Goal: Information Seeking & Learning: Learn about a topic

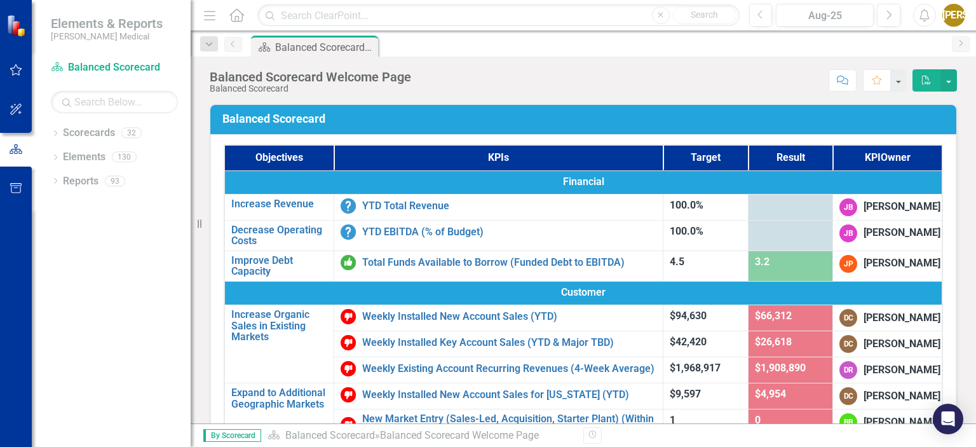
click at [17, 156] on button "button" at bounding box center [16, 149] width 32 height 21
click at [57, 133] on icon "Dropdown" at bounding box center [55, 134] width 9 height 7
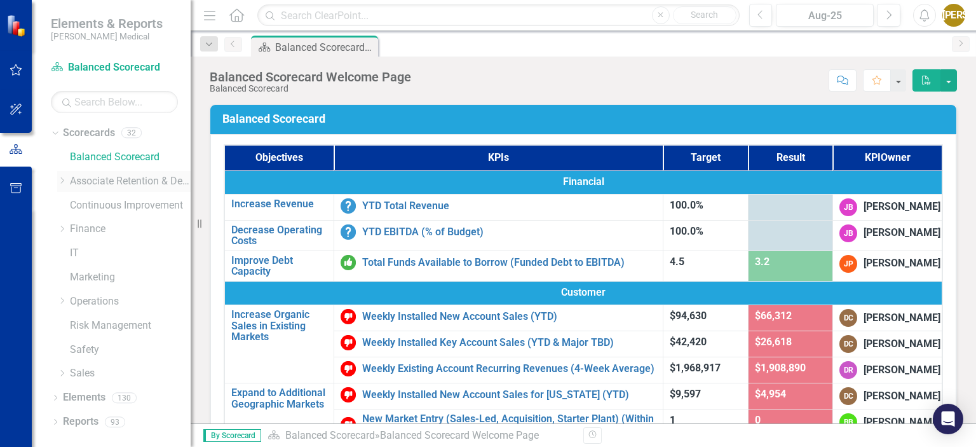
click at [62, 179] on icon "Dropdown" at bounding box center [62, 181] width 10 height 8
click at [95, 223] on link "Retention" at bounding box center [137, 229] width 108 height 15
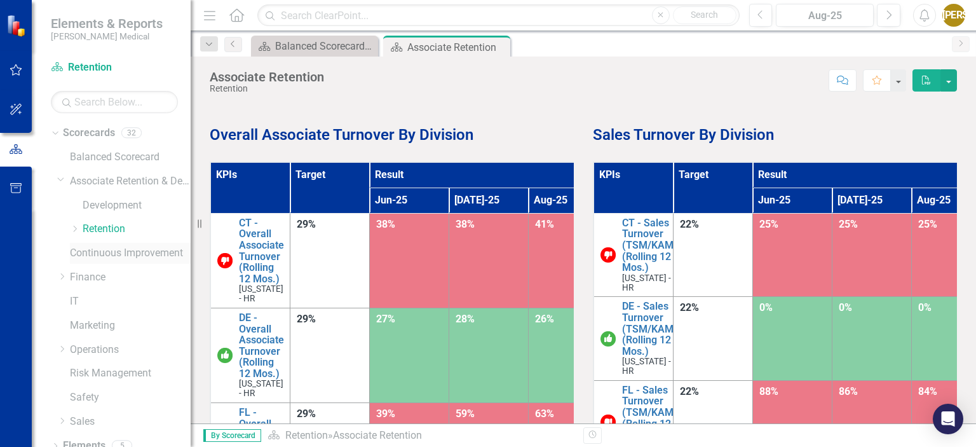
click at [106, 257] on link "Continuous Improvement" at bounding box center [130, 253] width 121 height 15
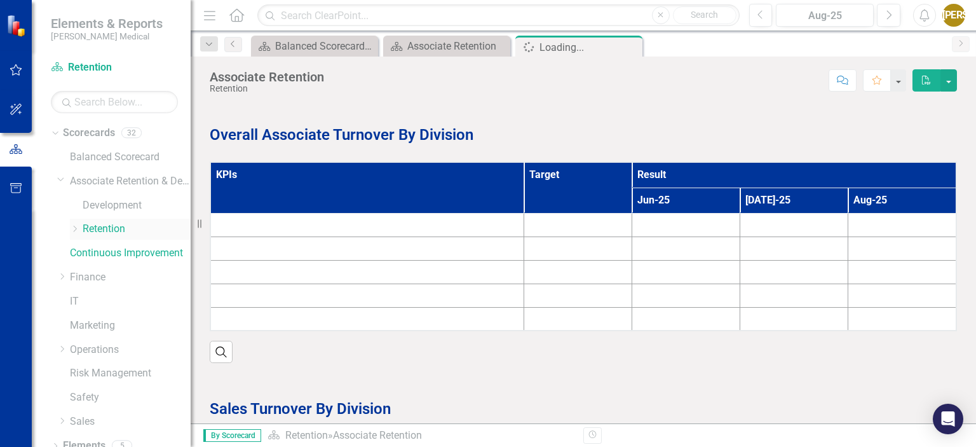
click at [108, 231] on link "Retention" at bounding box center [137, 229] width 108 height 15
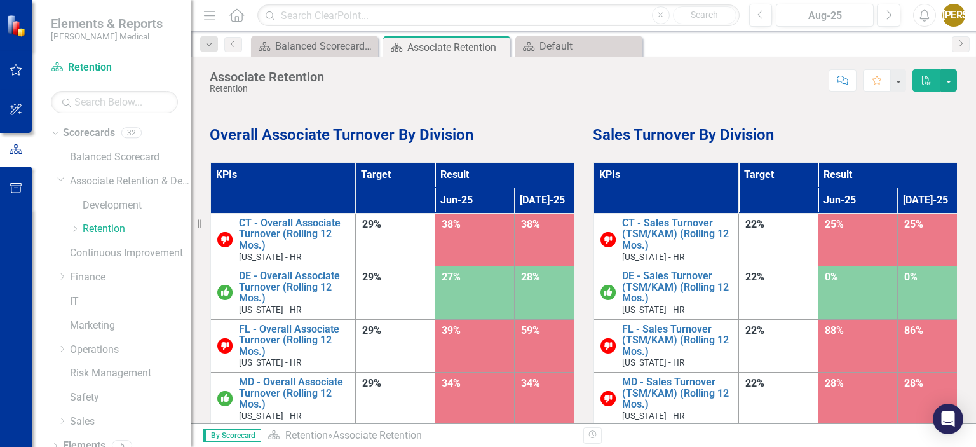
drag, startPoint x: 208, startPoint y: 133, endPoint x: 756, endPoint y: 149, distance: 548.1
click at [756, 149] on div "Overall Associate Turnover By Division KPIs Target Result Jun-25 [DATE]-25 Aug-…" at bounding box center [583, 299] width 767 height 422
click at [736, 132] on strong "Sales Turnover By Division" at bounding box center [683, 135] width 181 height 18
click at [736, 133] on strong "Sales Turnover By Division" at bounding box center [683, 135] width 181 height 18
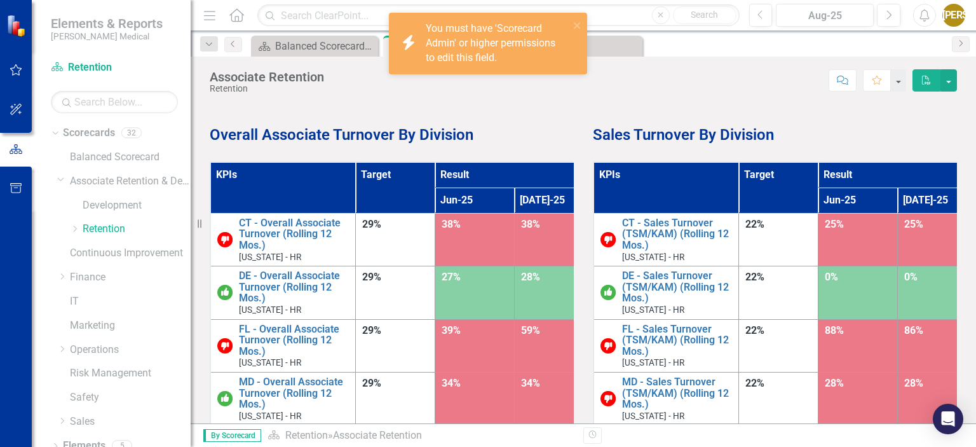
click at [552, 156] on div "KPIs Target Result Jun-25 [DATE]-25 Aug-25 CT - Overall Associate Turnover (Rol…" at bounding box center [391, 328] width 383 height 365
click at [575, 29] on icon "close" at bounding box center [577, 25] width 6 height 6
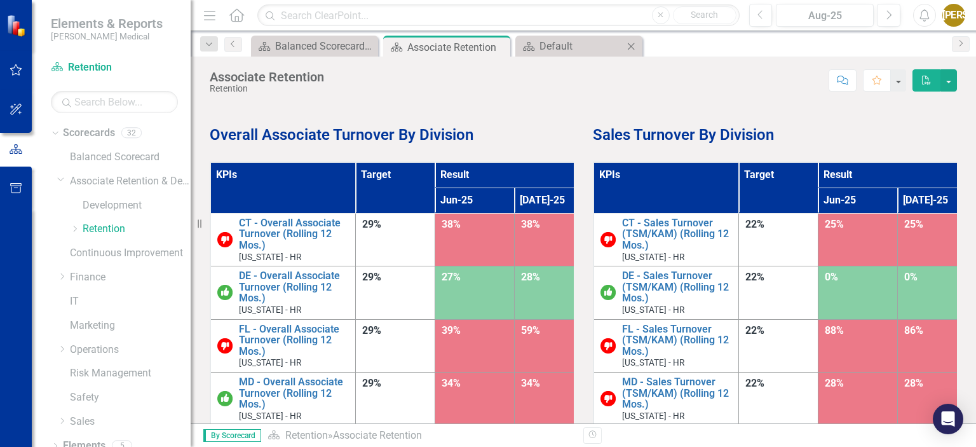
click at [557, 37] on div "Scorecard Default Close" at bounding box center [578, 46] width 127 height 21
click at [561, 52] on div "Default" at bounding box center [582, 46] width 84 height 16
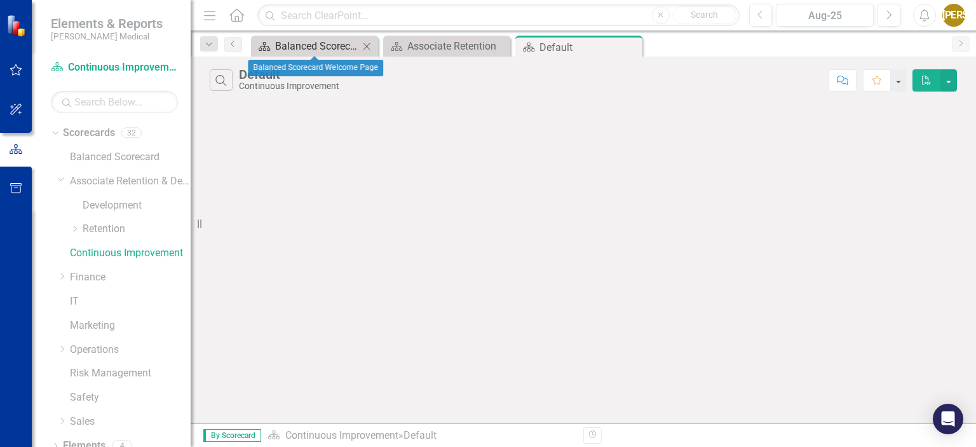
click at [320, 50] on div "Balanced Scorecard Welcome Page" at bounding box center [317, 46] width 84 height 16
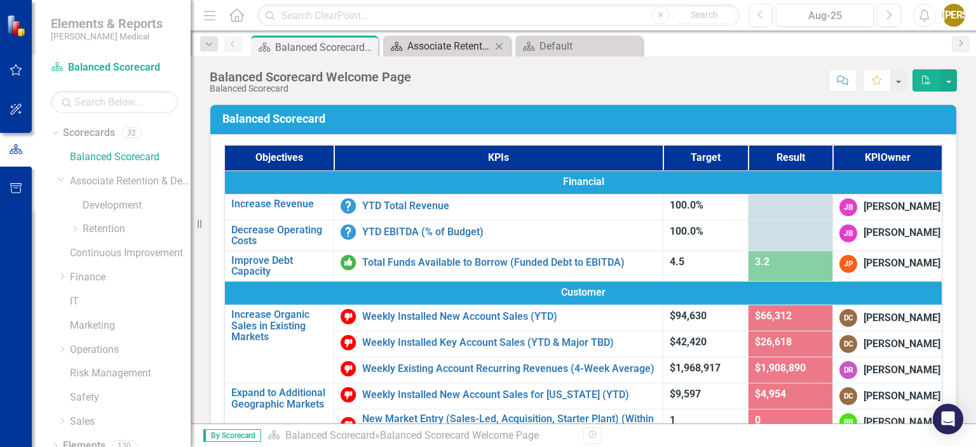
click at [445, 50] on div "Associate Retention" at bounding box center [449, 46] width 84 height 16
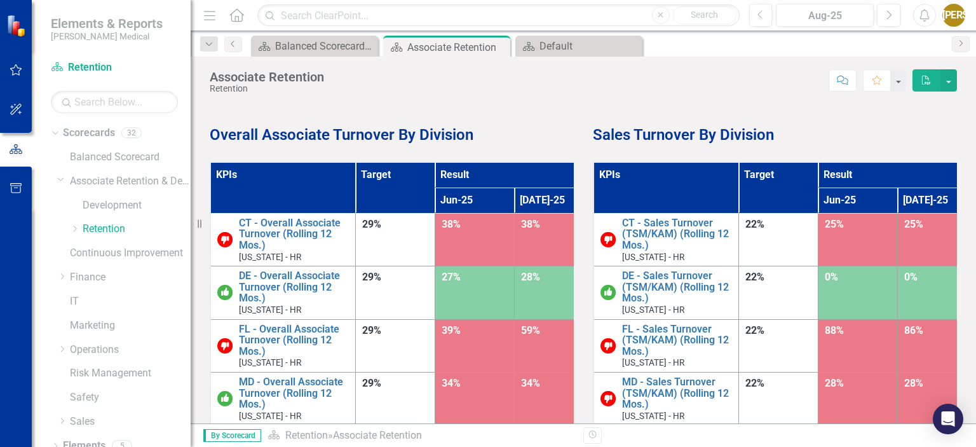
drag, startPoint x: 577, startPoint y: 126, endPoint x: 577, endPoint y: 144, distance: 17.8
click at [577, 144] on div "Overall Associate Turnover By Division" at bounding box center [391, 116] width 383 height 57
click at [575, 133] on div "Overall Associate Turnover By Division" at bounding box center [391, 116] width 383 height 57
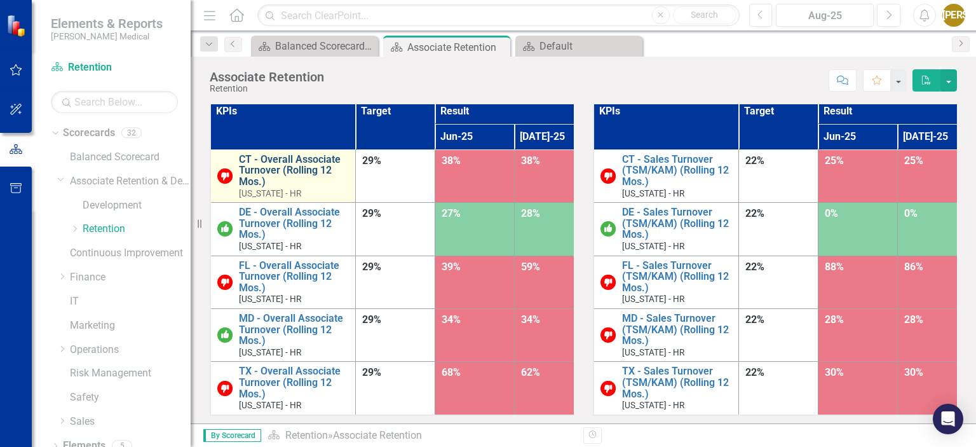
click at [313, 167] on link "CT - Overall Associate Turnover (Rolling 12 Mos.)" at bounding box center [294, 171] width 110 height 34
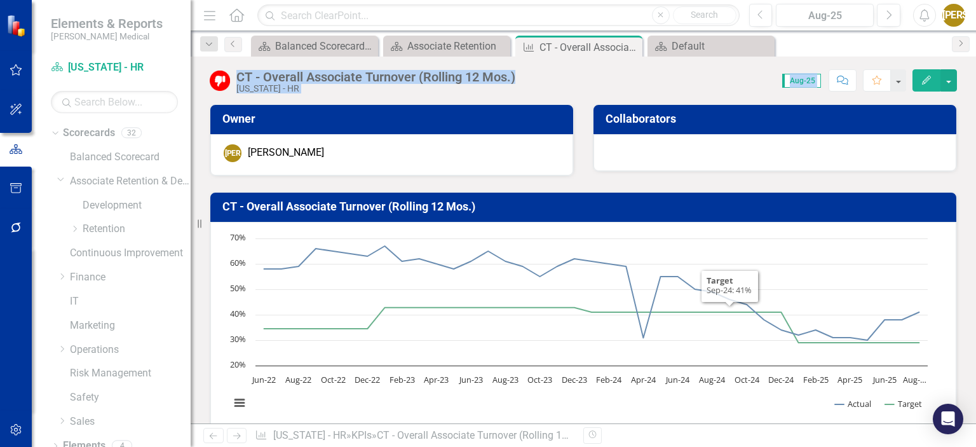
drag, startPoint x: 235, startPoint y: 65, endPoint x: 739, endPoint y: 423, distance: 618.0
click at [739, 423] on div "CT - Overall Associate Turnover (Rolling 12 Mos.) [US_STATE] - HR Score: N/A Au…" at bounding box center [584, 240] width 786 height 367
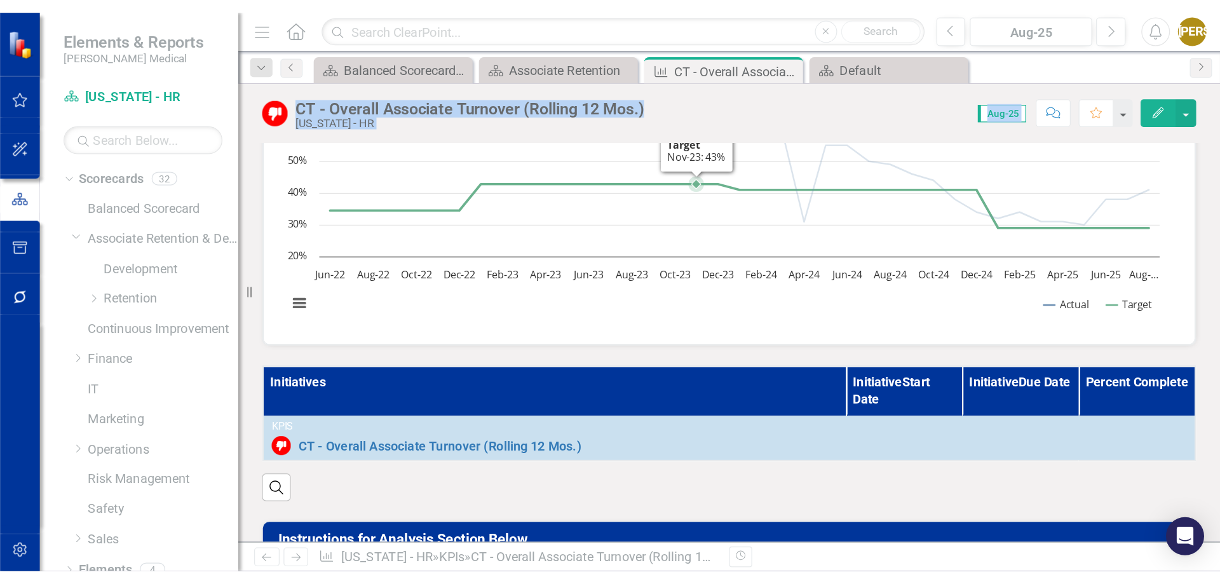
scroll to position [318, 0]
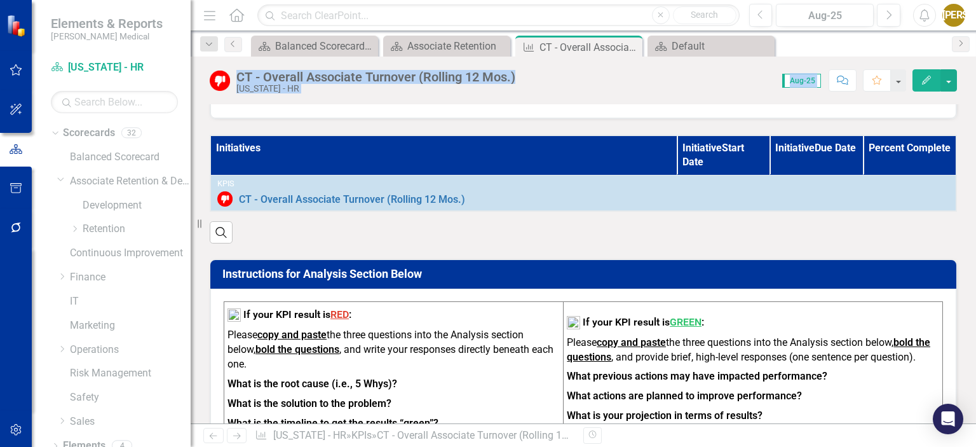
click at [386, 250] on div "Instructions for Analysis Section Below If your KPI result is RED : Please copy…" at bounding box center [583, 347] width 767 height 208
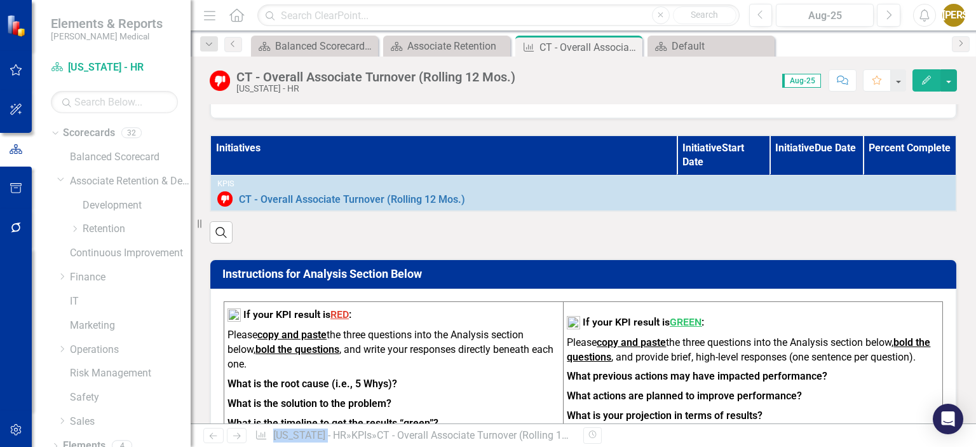
drag, startPoint x: 470, startPoint y: 299, endPoint x: 634, endPoint y: 358, distance: 174.7
click at [693, 381] on div "Instructions for Analysis Section Below If your KPI result is RED : Please copy…" at bounding box center [583, 347] width 767 height 208
click at [622, 353] on strong "bold the questions" at bounding box center [749, 349] width 364 height 27
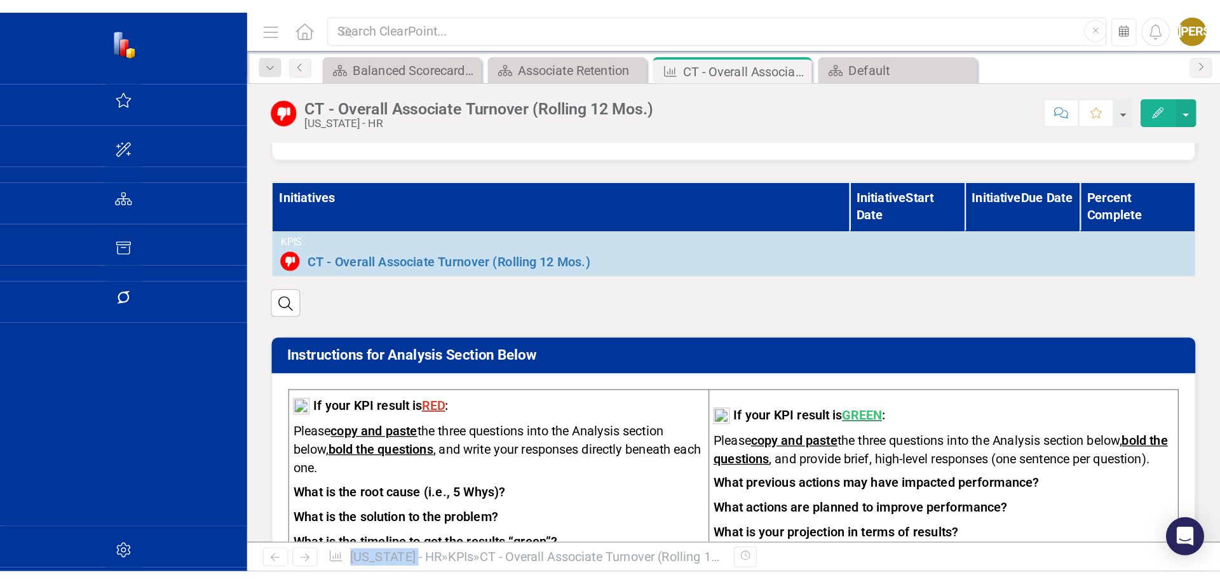
scroll to position [341, 0]
